Goal: Use online tool/utility: Use online tool/utility

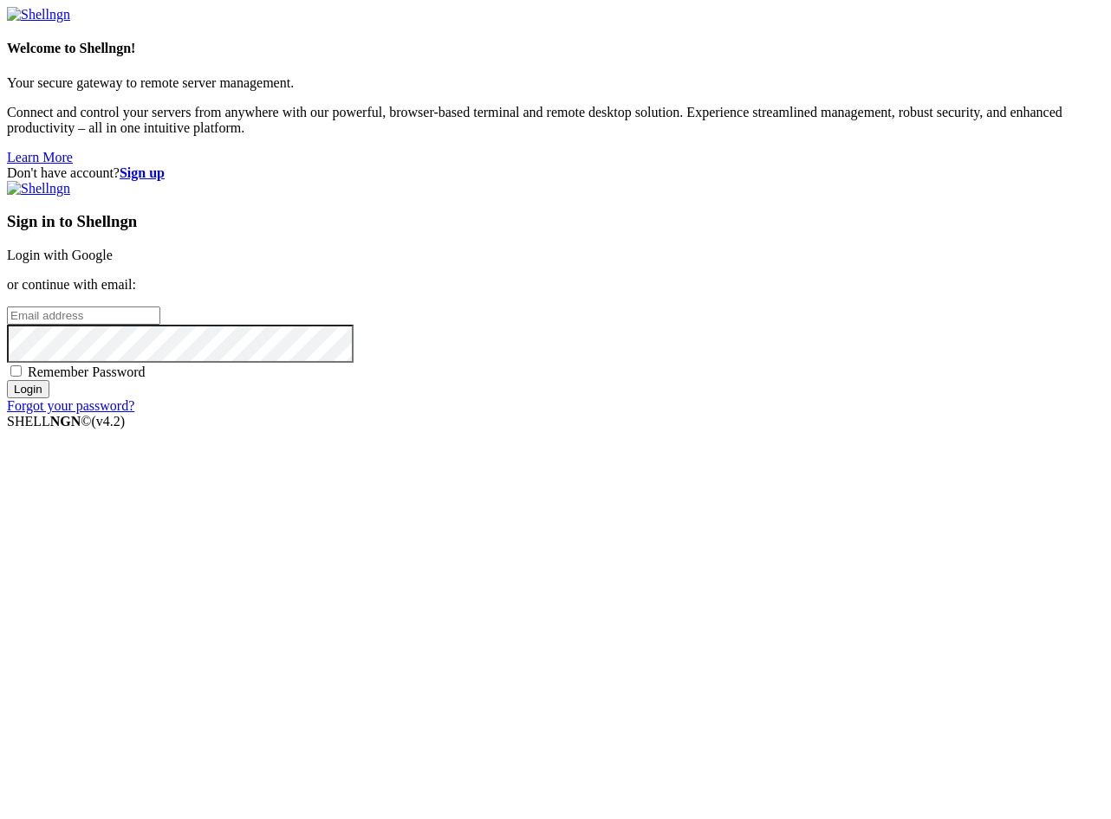
click at [113, 262] on link "Login with Google" at bounding box center [60, 255] width 106 height 15
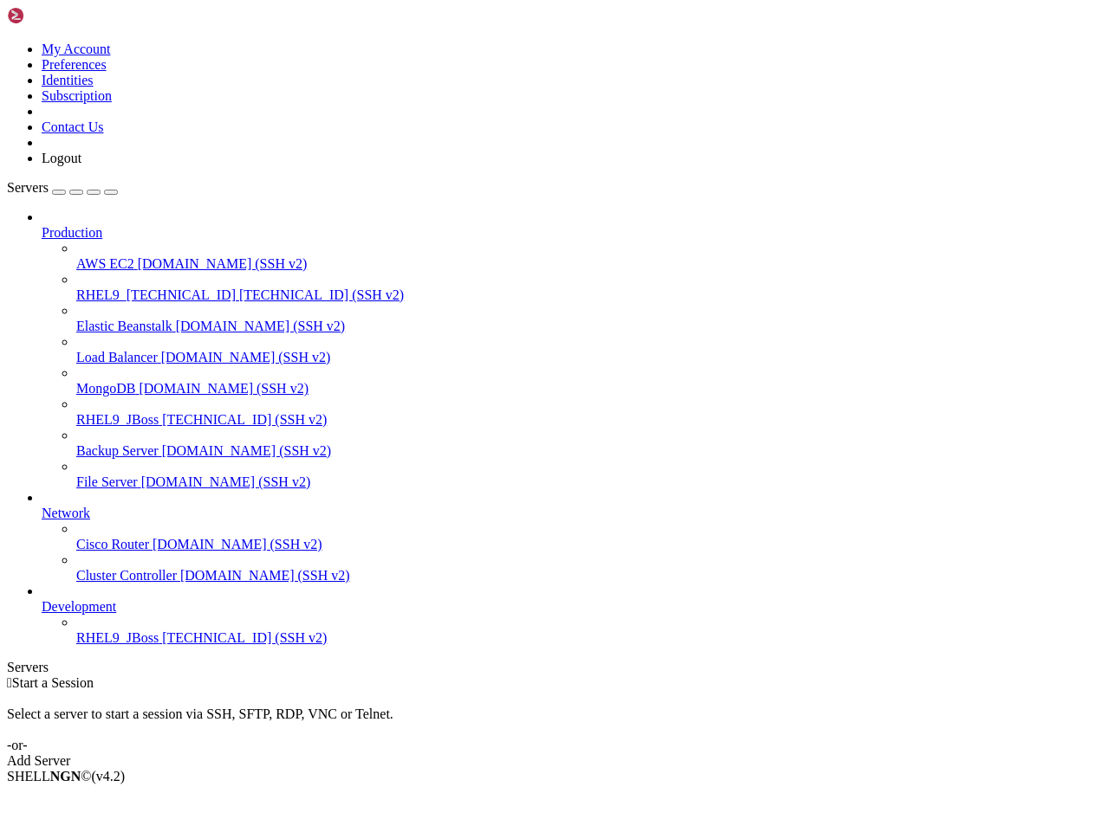
click at [146, 645] on span "RHEL9_JBoss" at bounding box center [117, 638] width 82 height 15
click at [153, 645] on span "RHEL9_JBoss" at bounding box center [117, 638] width 82 height 15
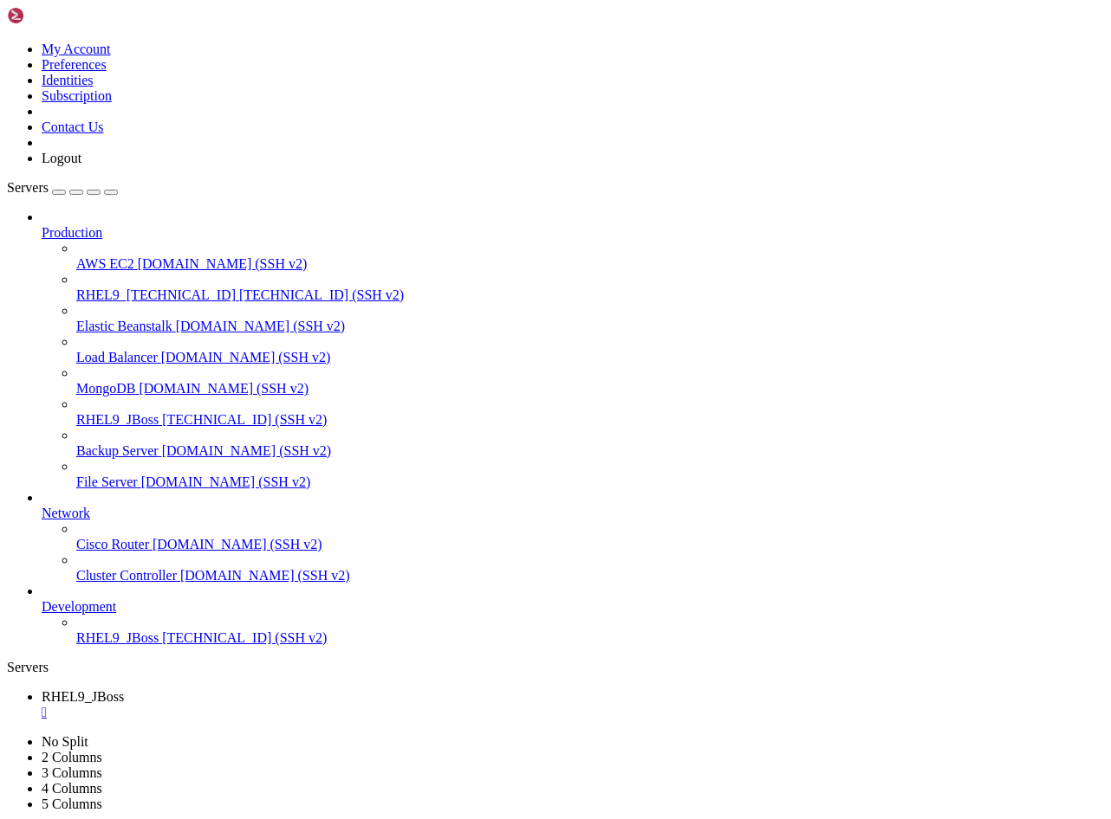
scroll to position [4109, 0]
